Goal: Task Accomplishment & Management: Manage account settings

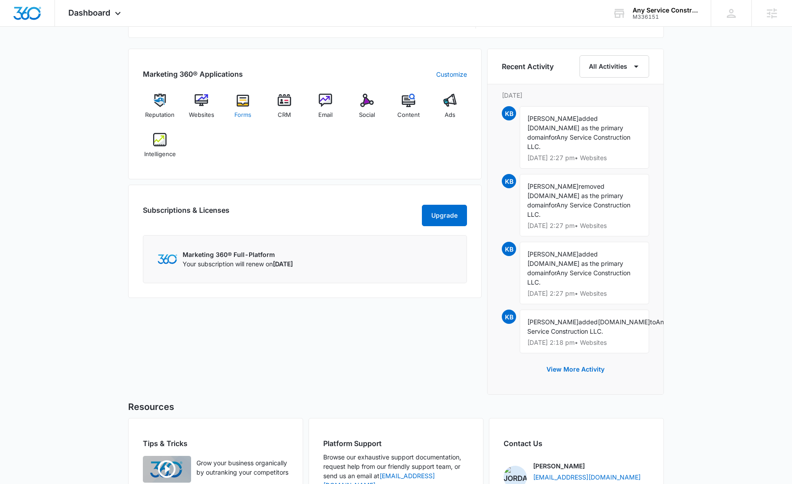
scroll to position [534, 0]
click at [246, 109] on div "Forms" at bounding box center [243, 110] width 34 height 32
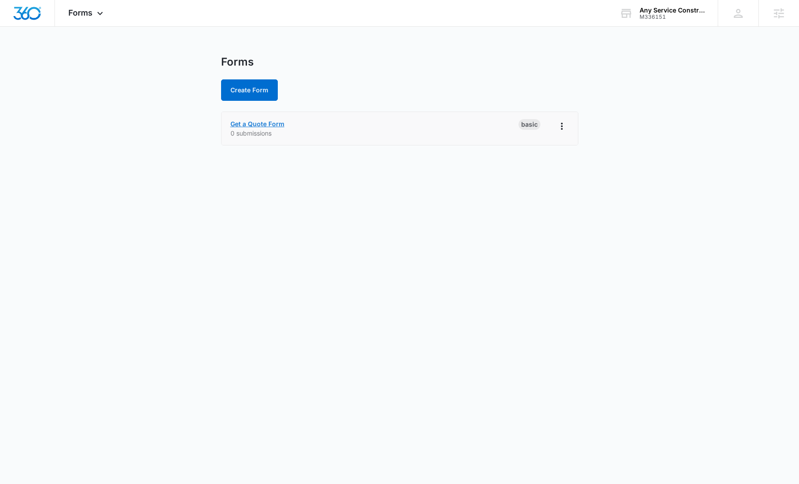
click at [273, 123] on link "Get a Quote Form" at bounding box center [257, 124] width 54 height 8
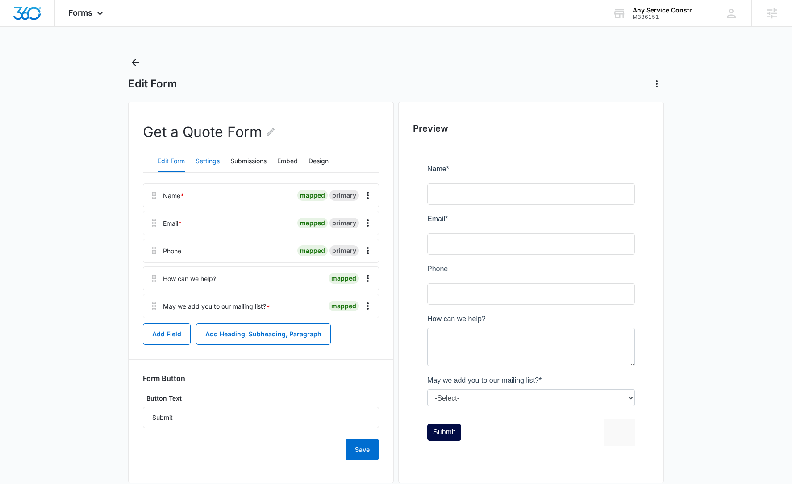
click at [204, 165] on button "Settings" at bounding box center [208, 161] width 24 height 21
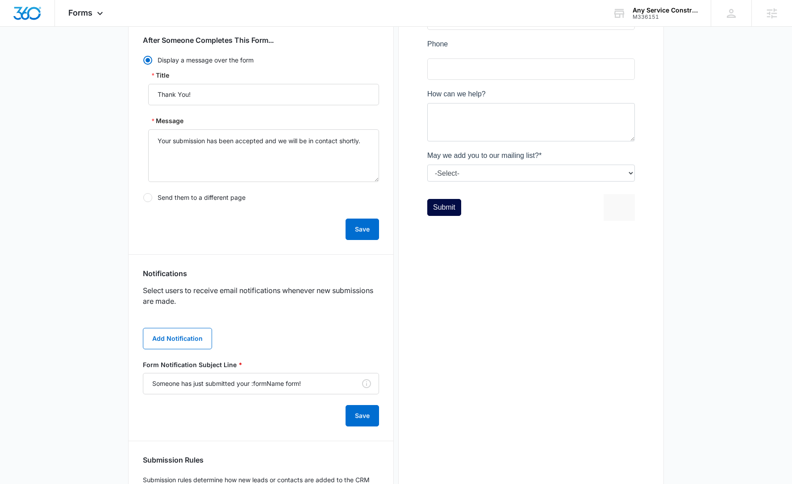
scroll to position [229, 0]
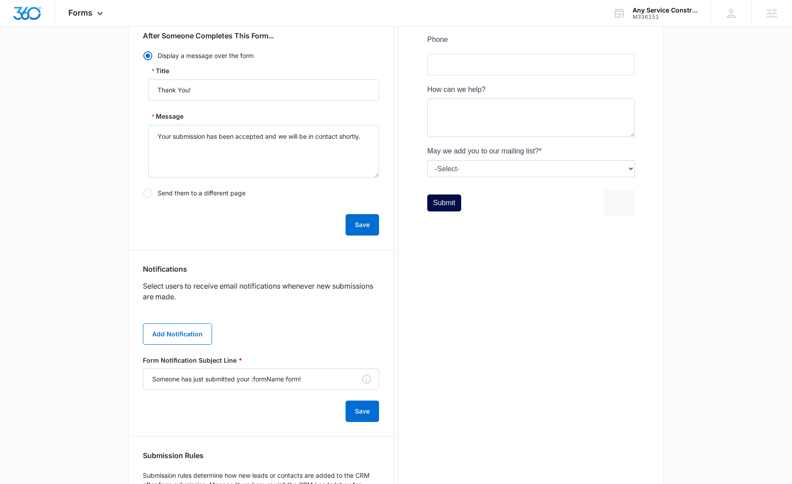
click at [95, 121] on main "Edit Form Get a Quote Form Edit Form Settings Submissions Embed Design Security…" at bounding box center [396, 195] width 792 height 738
click at [81, 17] on div "Forms Apps Reputation Websites Forms CRM Email Social Content Ads Intelligence …" at bounding box center [87, 13] width 64 height 26
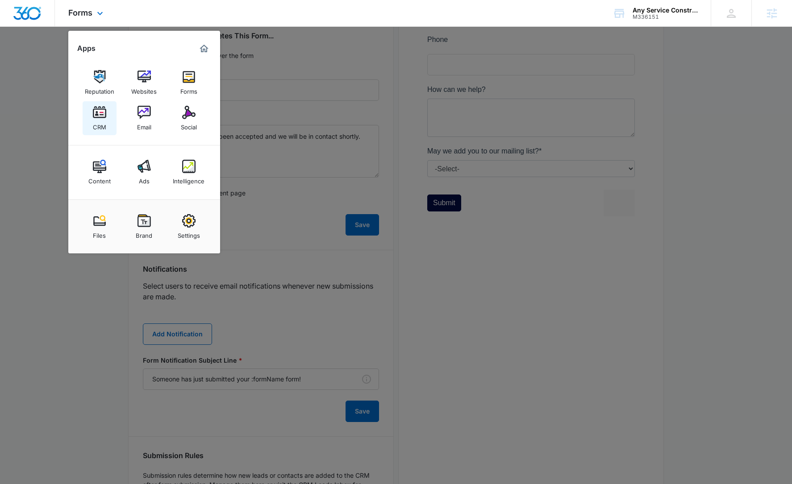
click at [90, 117] on link "CRM" at bounding box center [100, 118] width 34 height 34
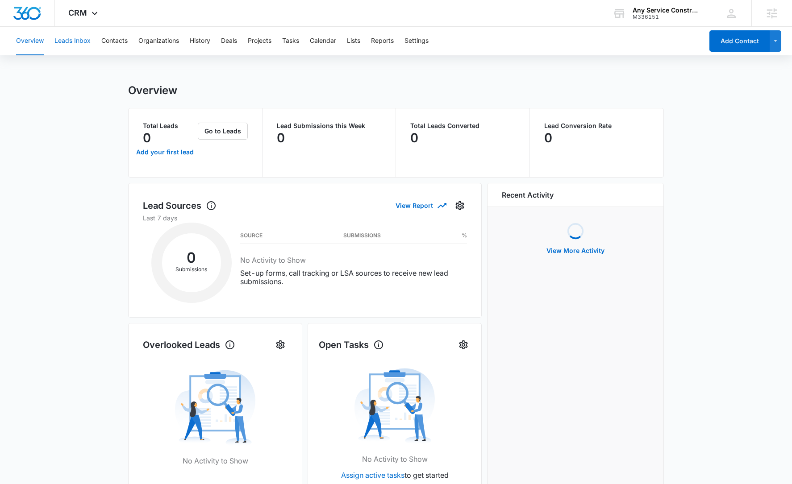
click at [84, 46] on button "Leads Inbox" at bounding box center [72, 41] width 36 height 29
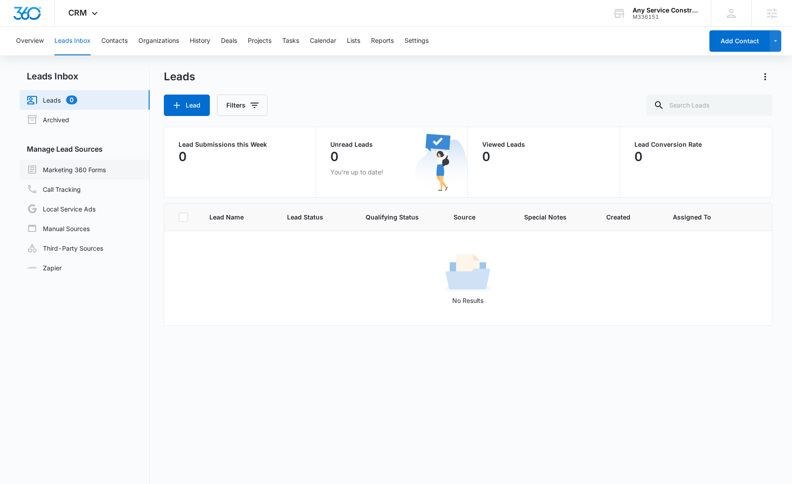
click at [106, 166] on link "Marketing 360 Forms" at bounding box center [66, 169] width 79 height 11
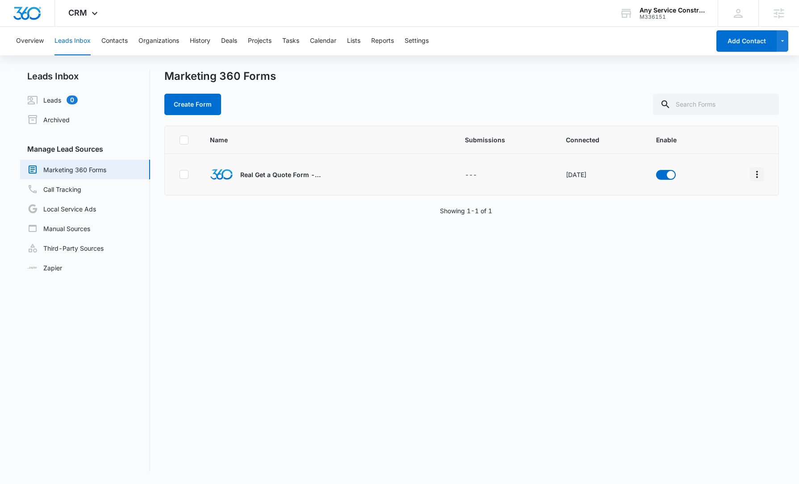
click at [752, 173] on icon "Overflow Menu" at bounding box center [756, 174] width 11 height 11
click at [713, 228] on div "Field Mapping" at bounding box center [710, 226] width 50 height 6
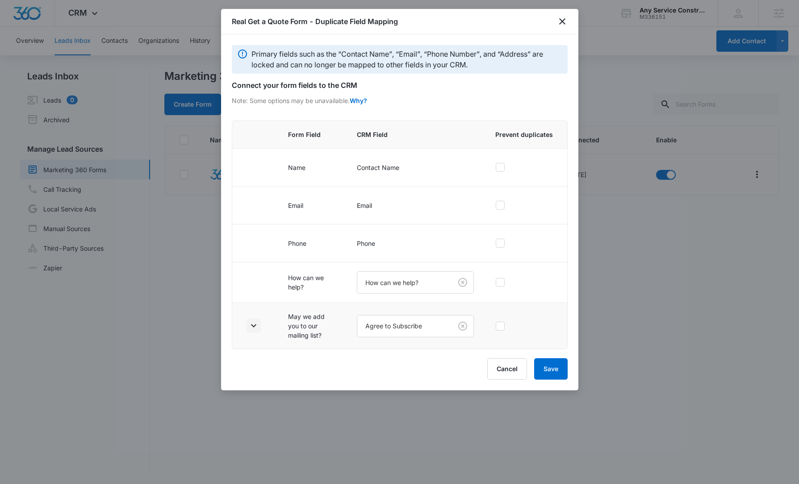
click at [254, 327] on icon "button" at bounding box center [253, 326] width 11 height 11
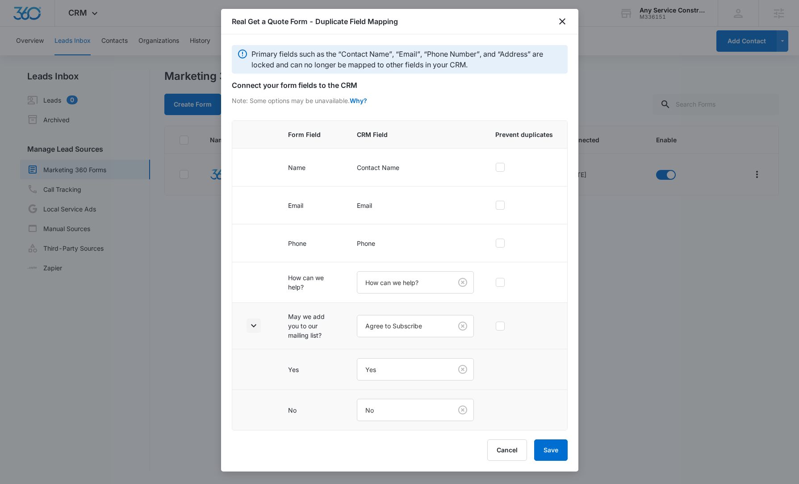
click at [254, 327] on icon "button" at bounding box center [253, 326] width 11 height 11
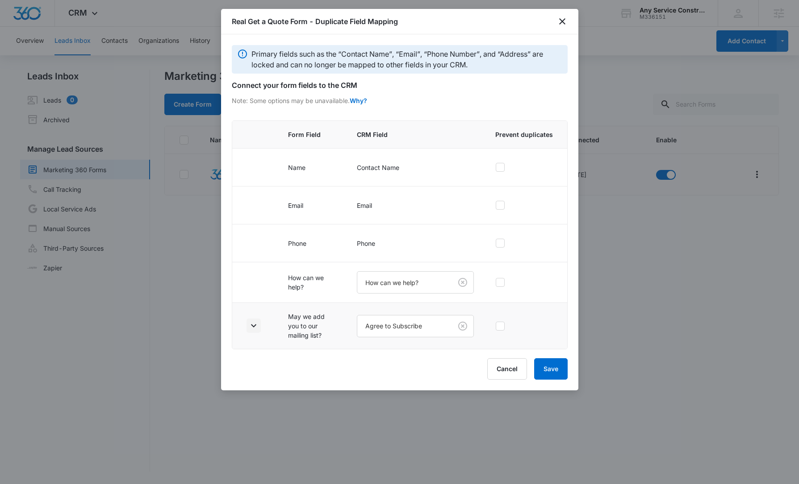
click at [254, 328] on icon "button" at bounding box center [253, 326] width 11 height 11
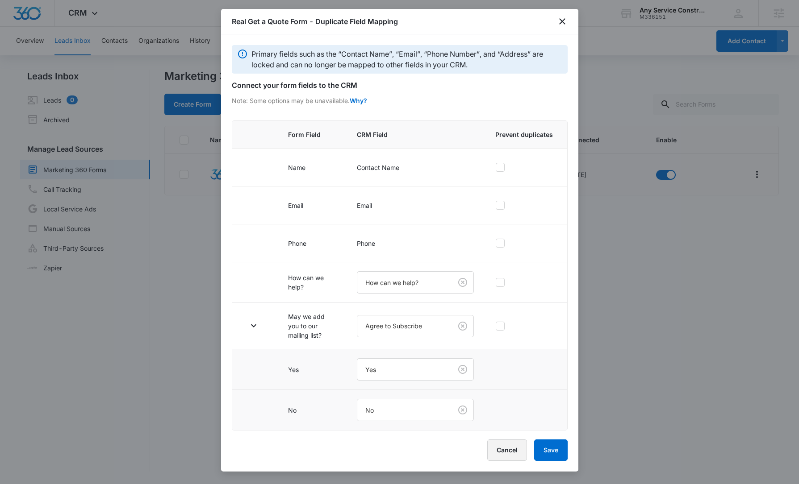
click at [497, 451] on button "Cancel" at bounding box center [507, 450] width 40 height 21
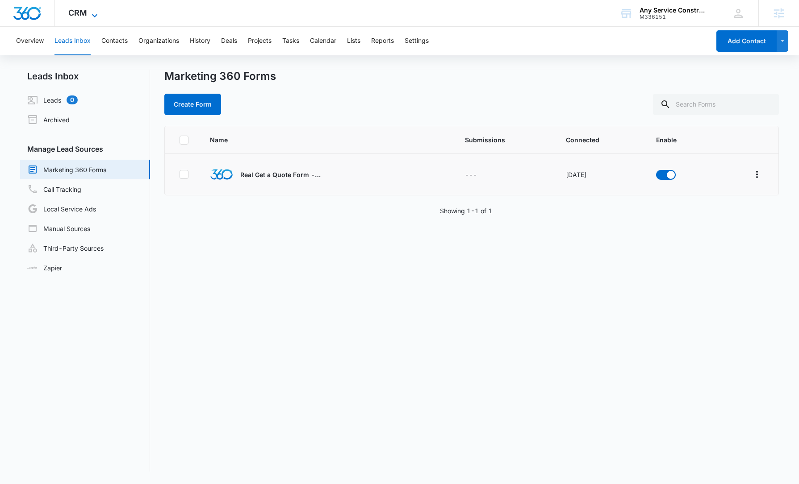
click at [83, 16] on span "CRM" at bounding box center [77, 12] width 19 height 9
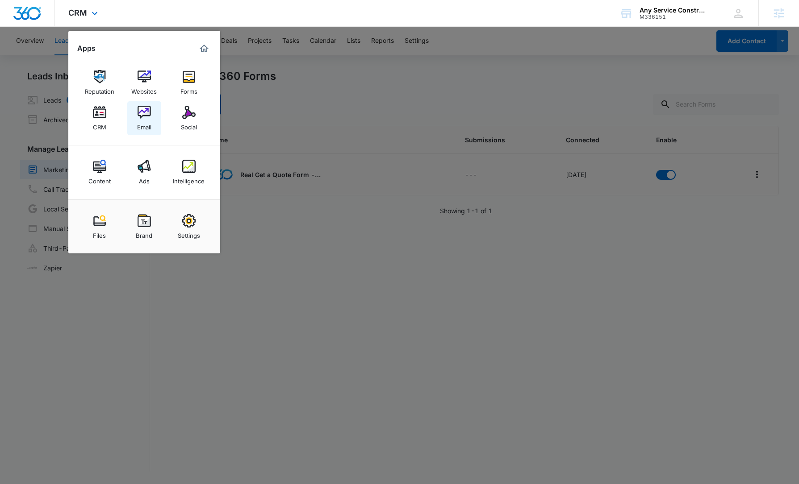
click at [144, 120] on div "Email" at bounding box center [144, 125] width 14 height 12
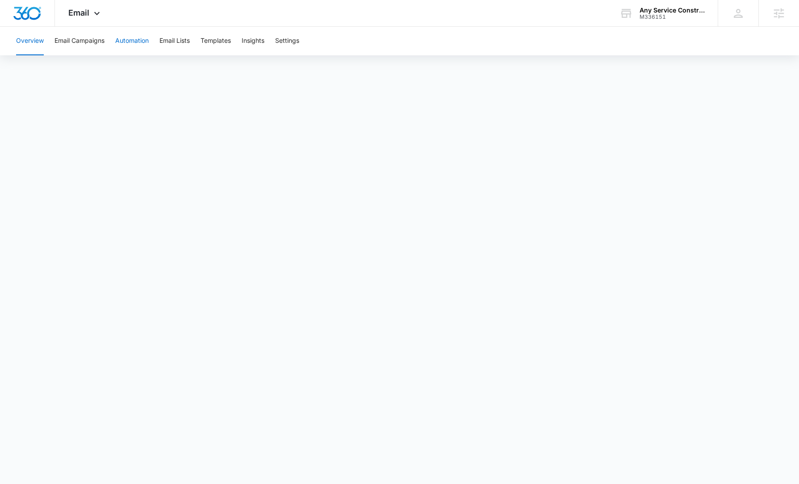
click at [133, 44] on button "Automation" at bounding box center [131, 41] width 33 height 29
click at [220, 38] on button "Templates" at bounding box center [215, 41] width 30 height 29
